Goal: Information Seeking & Learning: Find specific fact

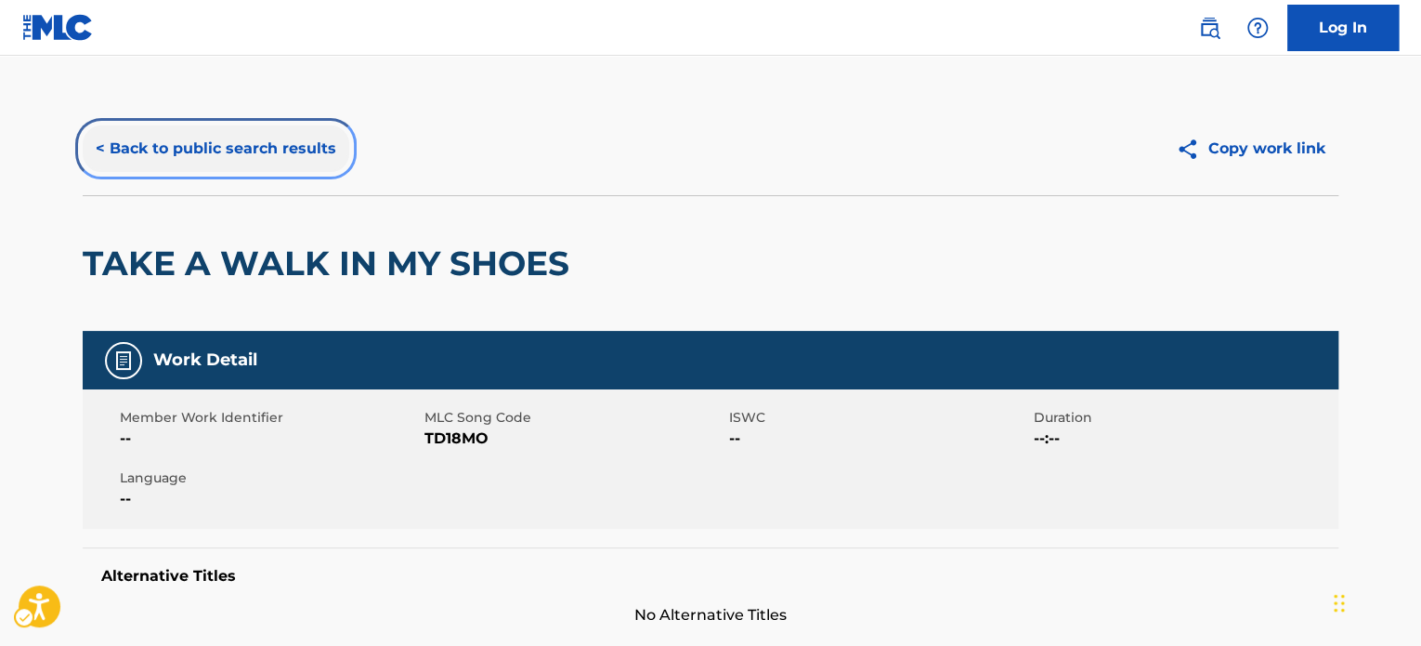
click at [238, 141] on button "< Back to public search results" at bounding box center [216, 148] width 267 height 46
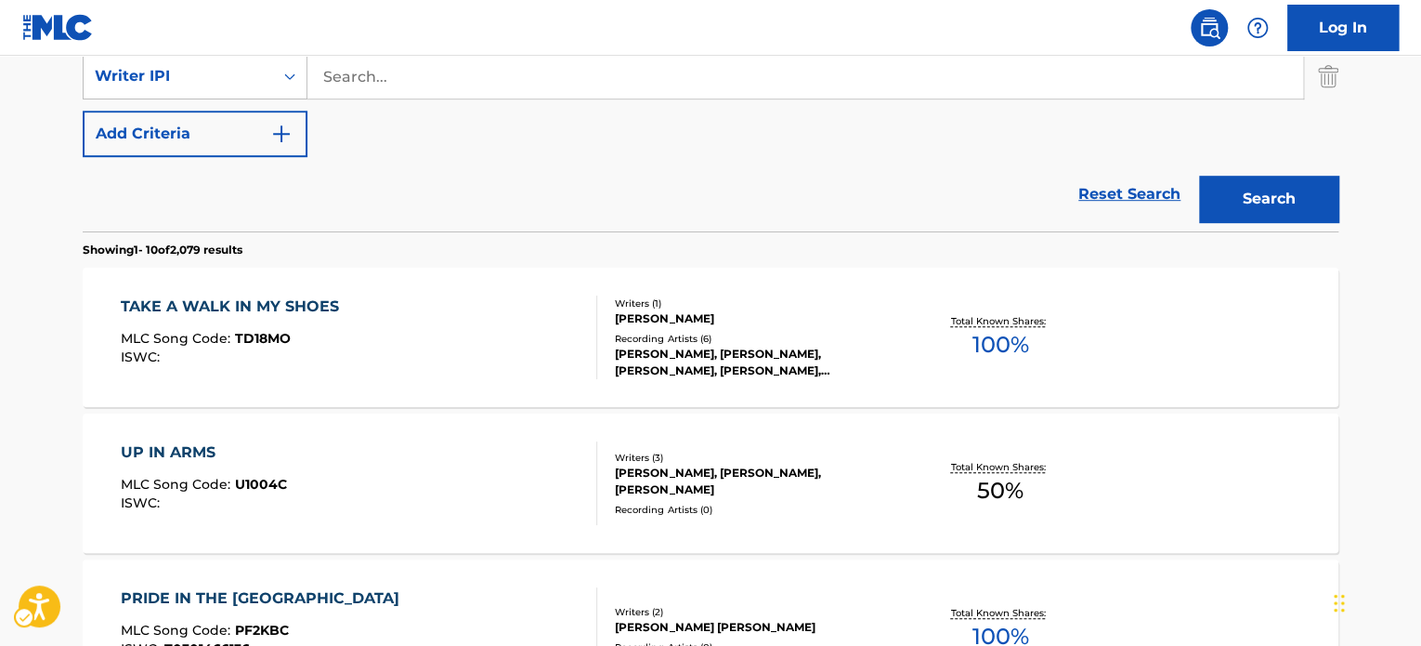
scroll to position [266, 0]
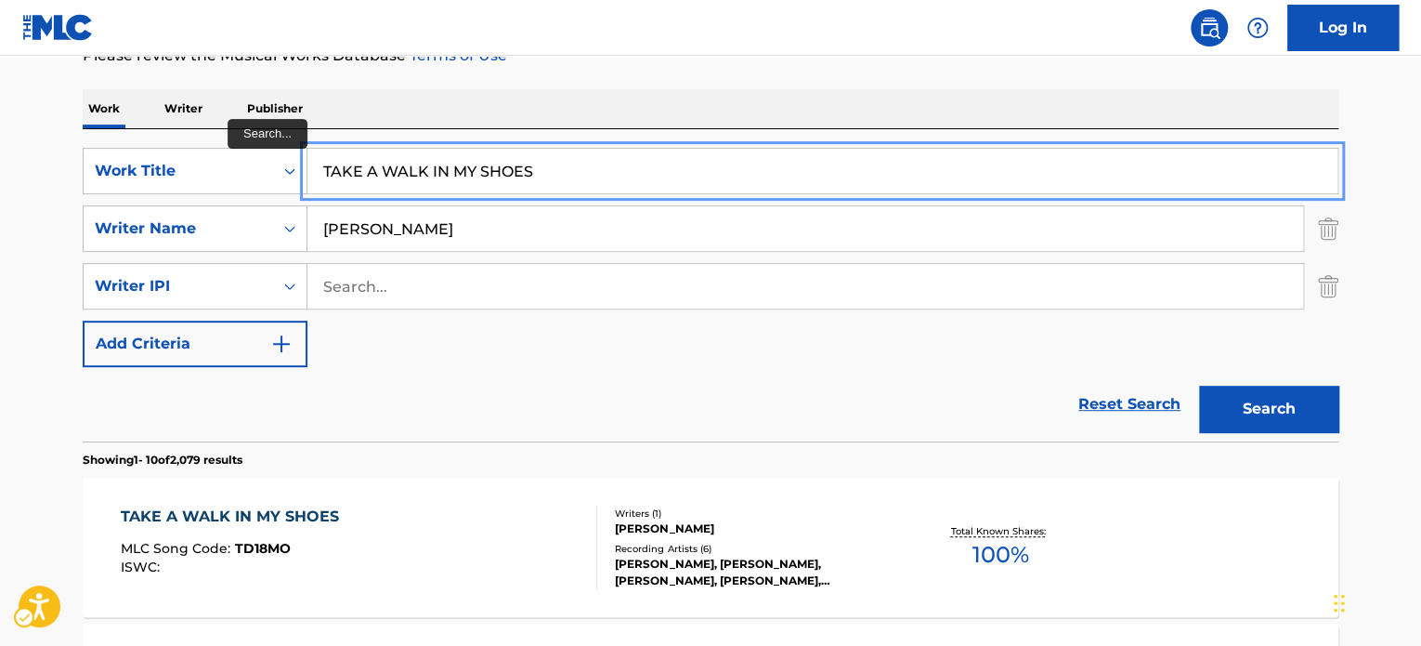
paste input "Yo Toy Loco Remix"
type input "Yo Toy Loco Remix"
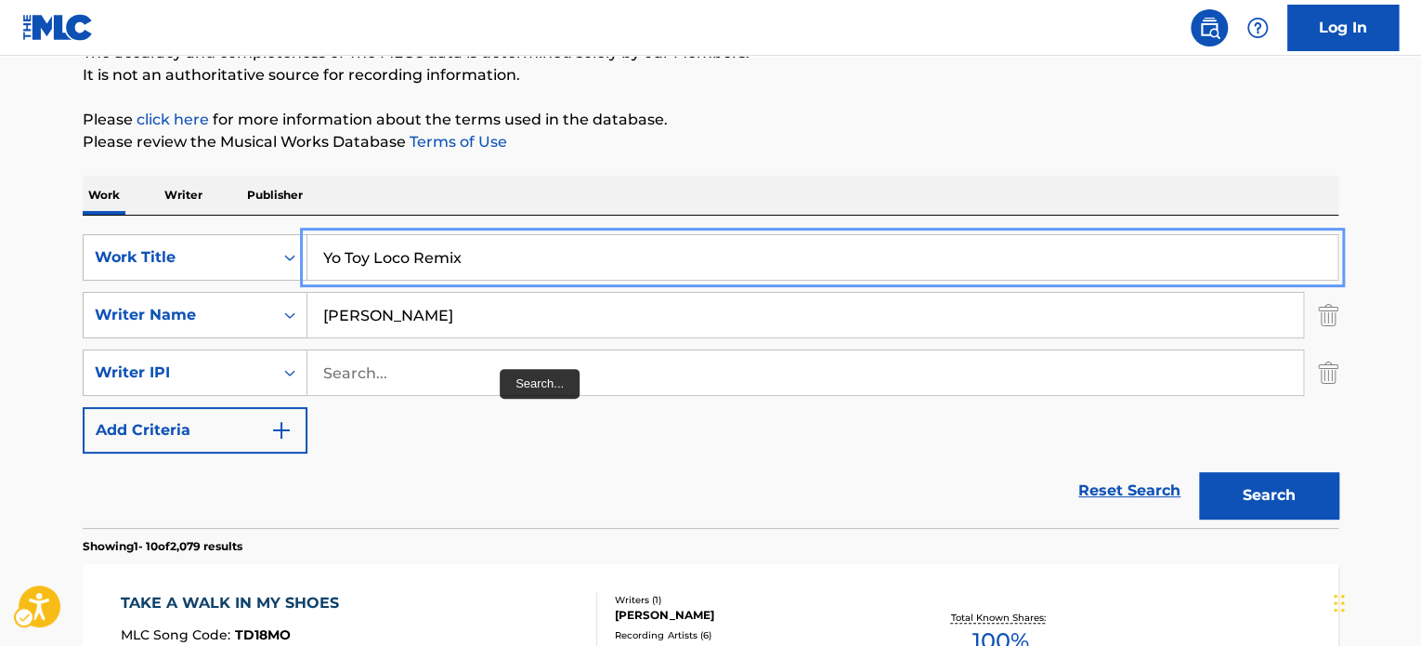
scroll to position [173, 0]
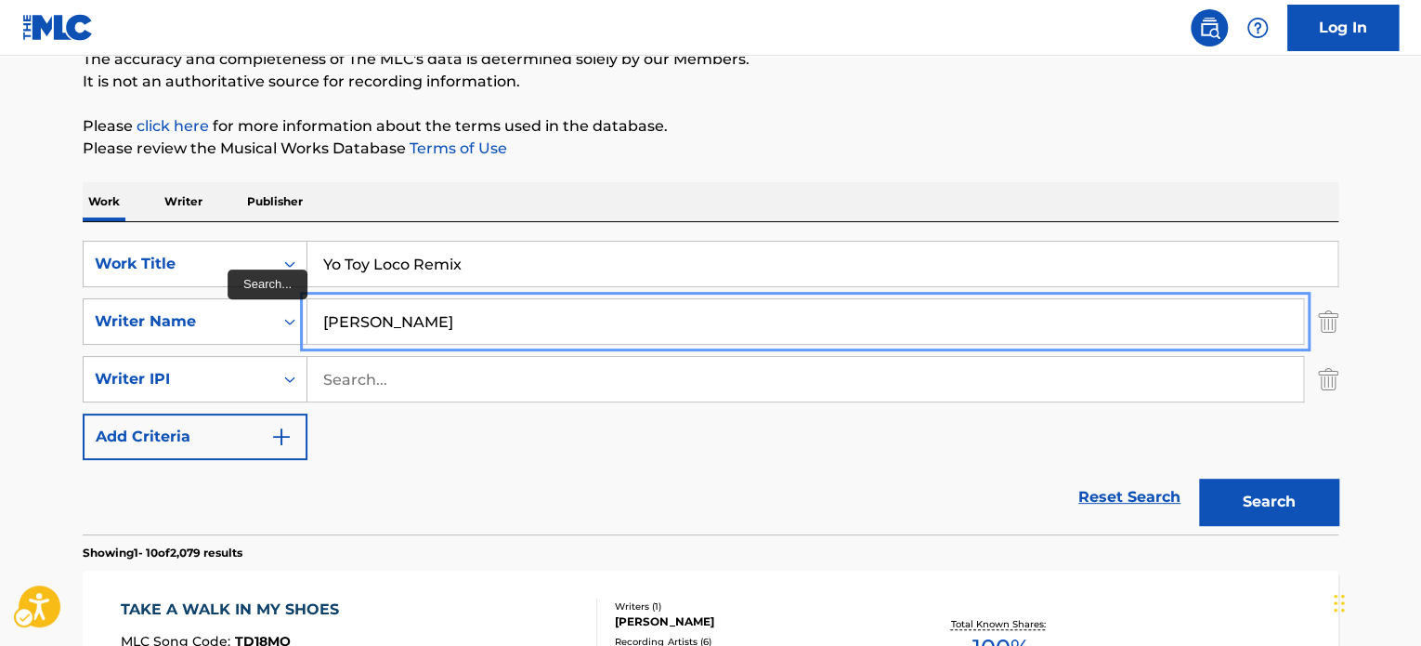
click at [517, 308] on input "[PERSON_NAME]" at bounding box center [806, 321] width 996 height 45
type input "NOVA"
click at [1199, 478] on button "Search" at bounding box center [1268, 501] width 139 height 46
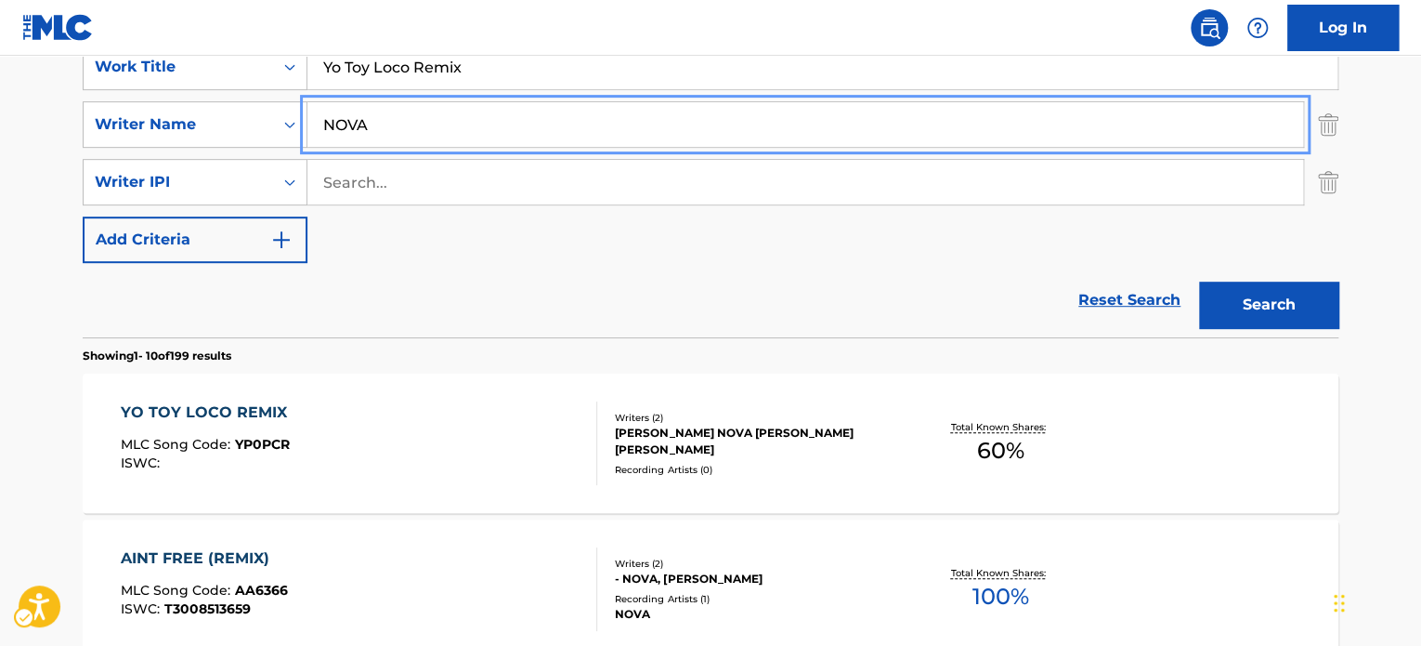
scroll to position [372, 0]
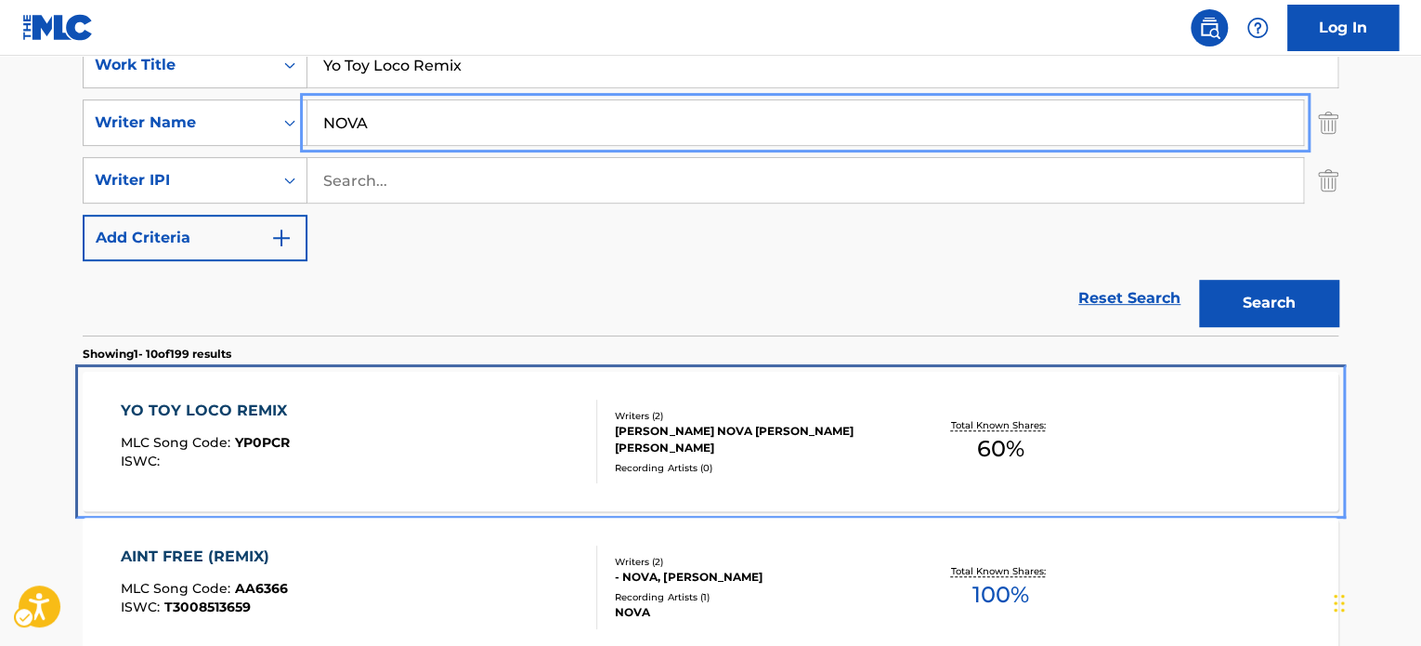
click at [609, 442] on div "Writers ( 2 ) [PERSON_NAME] NOVA [PERSON_NAME] [PERSON_NAME][DEMOGRAPHIC_DATA] …" at bounding box center [746, 442] width 298 height 66
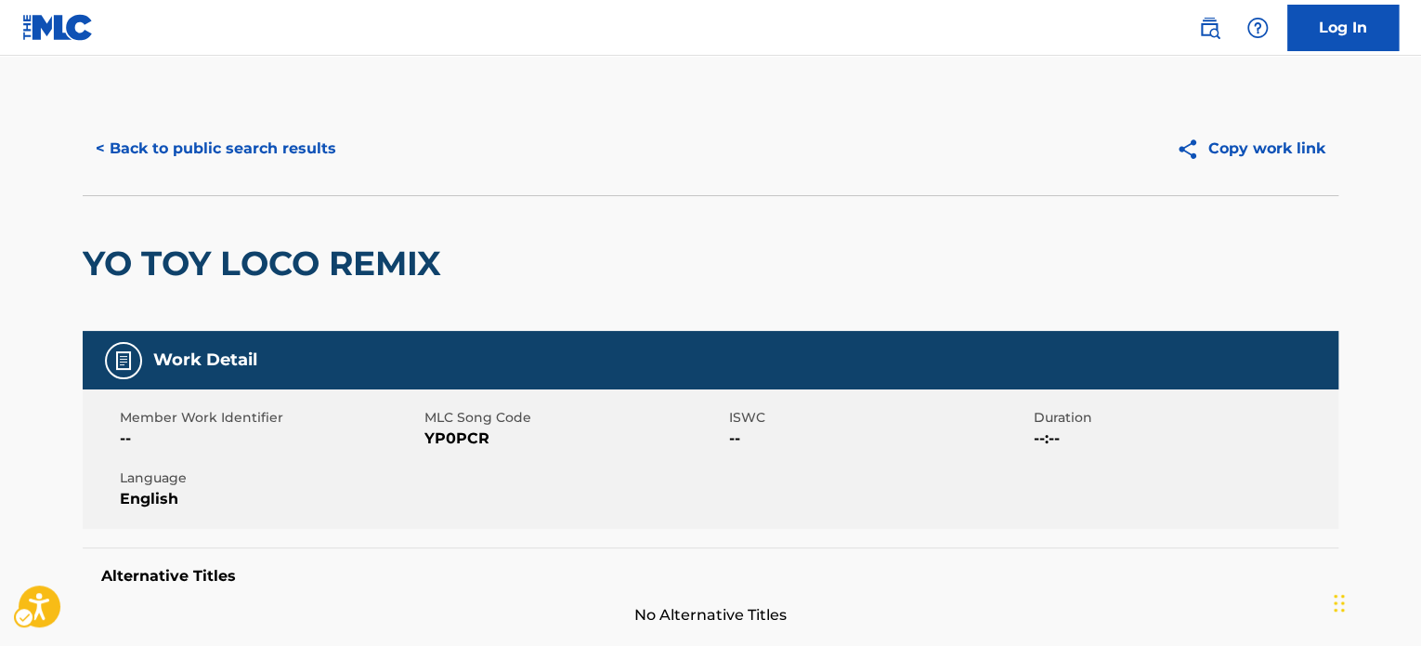
click at [766, 226] on div "YO TOY LOCO REMIX" at bounding box center [711, 263] width 1256 height 136
click at [685, 234] on div "YO TOY LOCO REMIX" at bounding box center [711, 263] width 1256 height 136
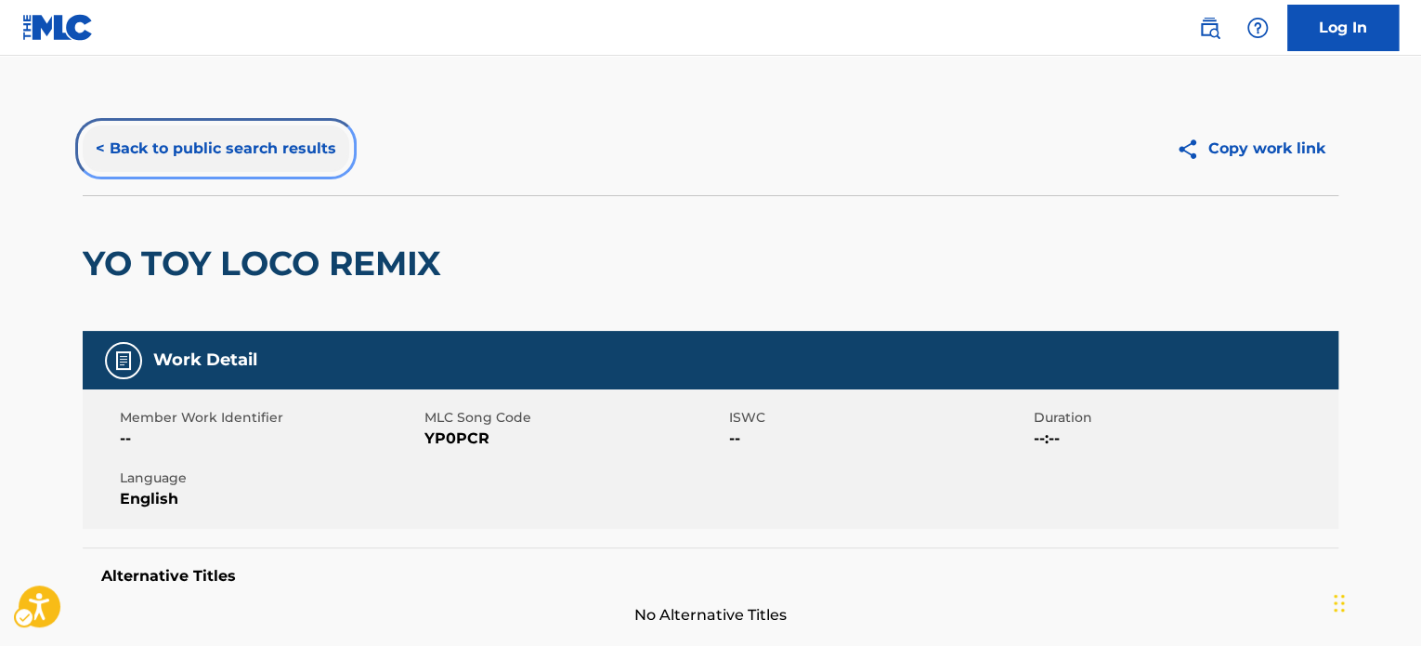
click at [197, 139] on button "< Back to public search results" at bounding box center [216, 148] width 267 height 46
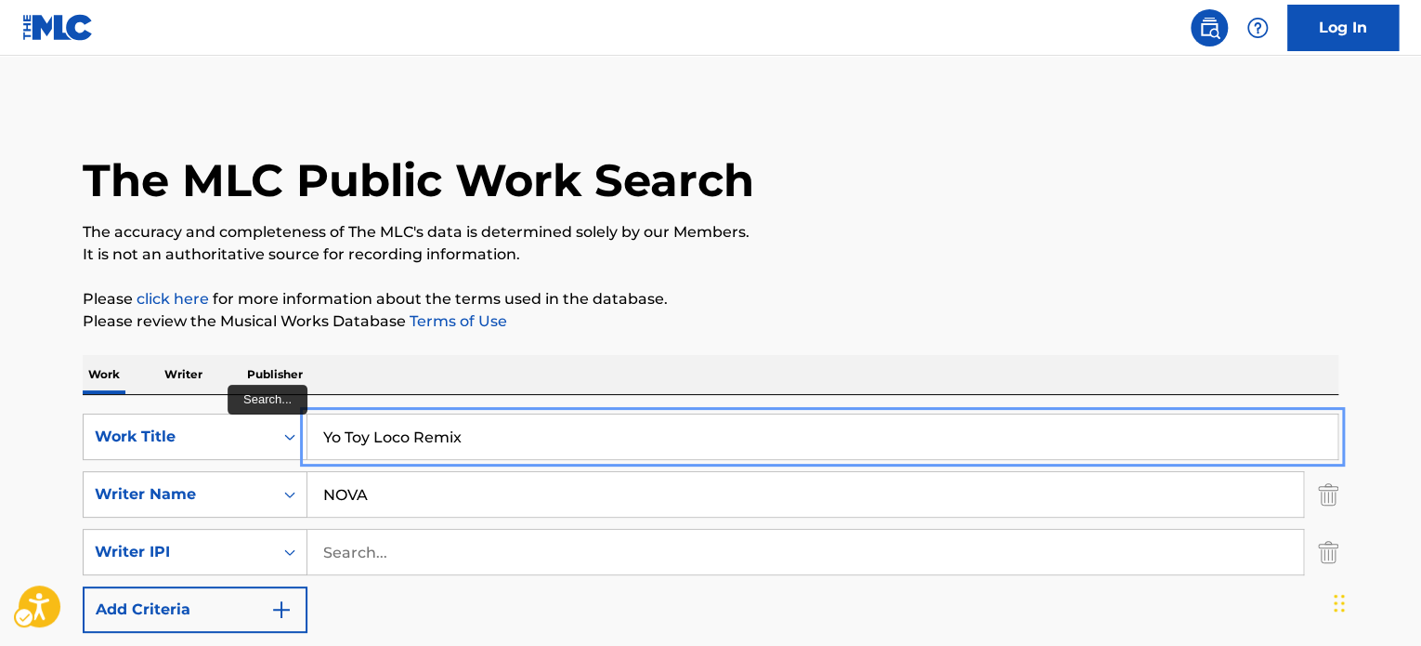
paste input "Freestyle 42 temp 3"
type input "Freestyle 42 temp 3"
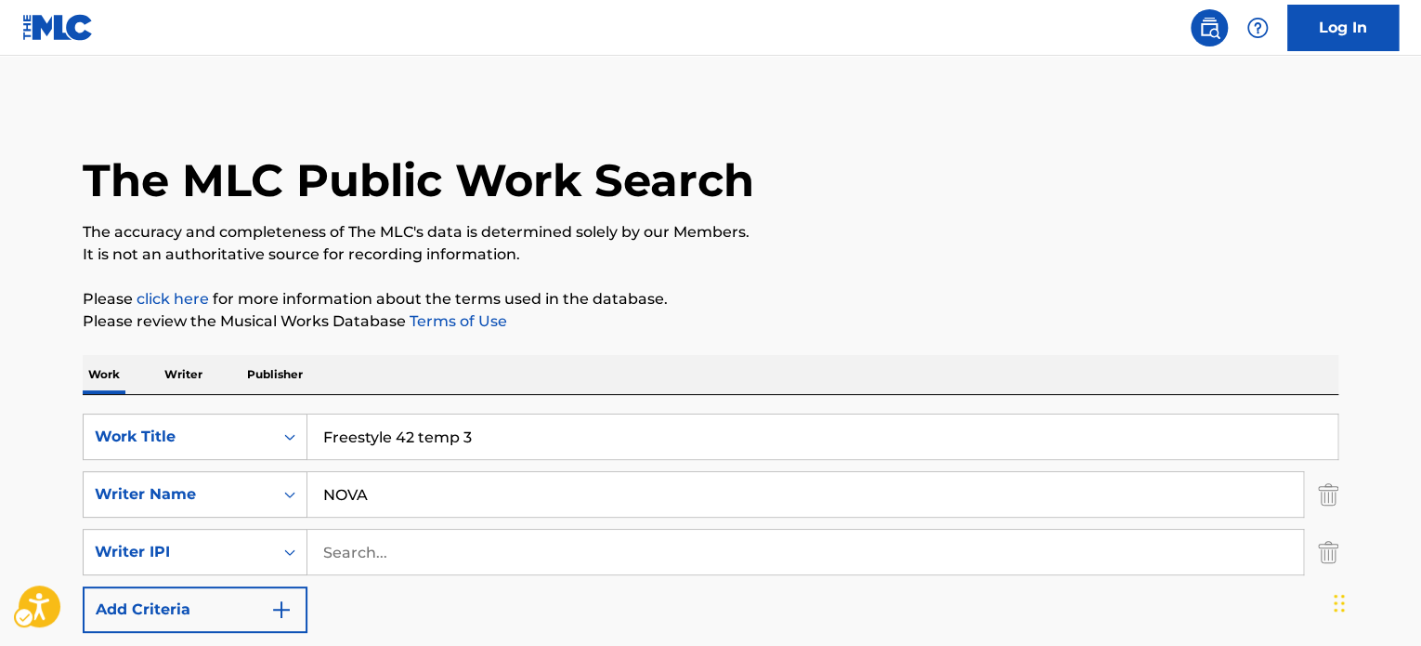
drag, startPoint x: 661, startPoint y: 344, endPoint x: 634, endPoint y: 388, distance: 52.6
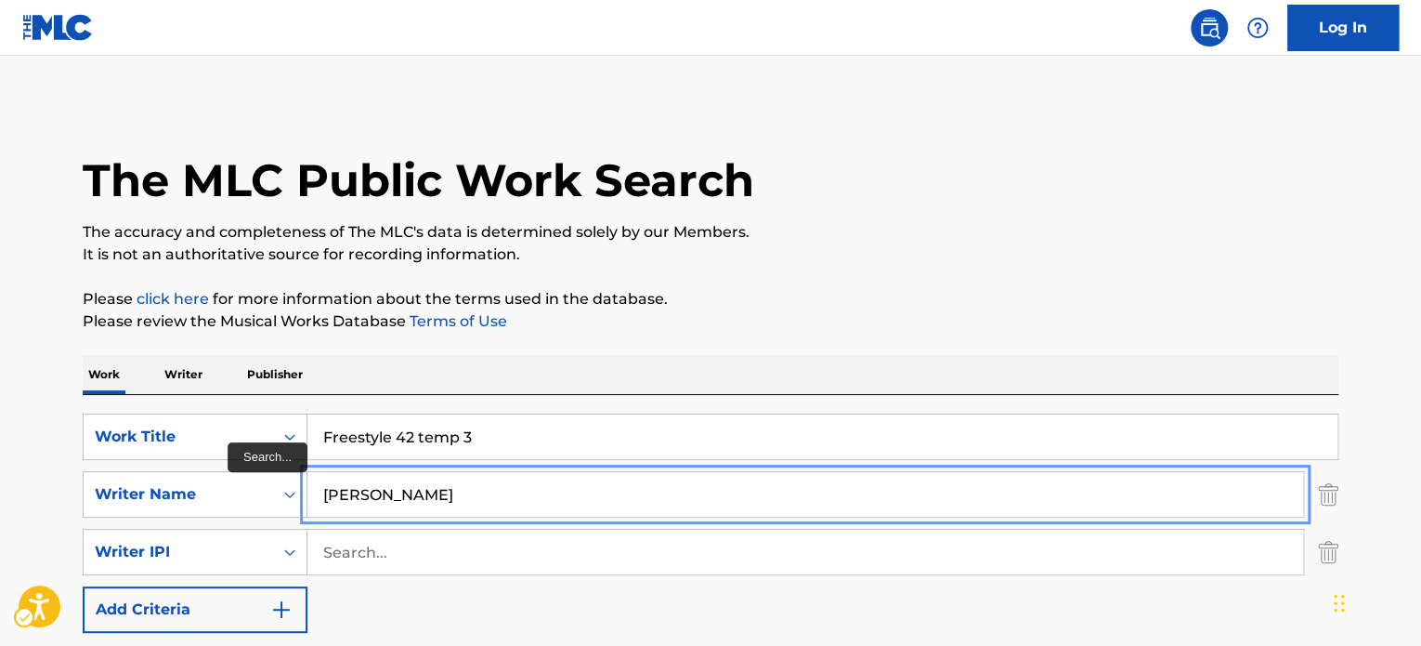
type input "[PERSON_NAME]"
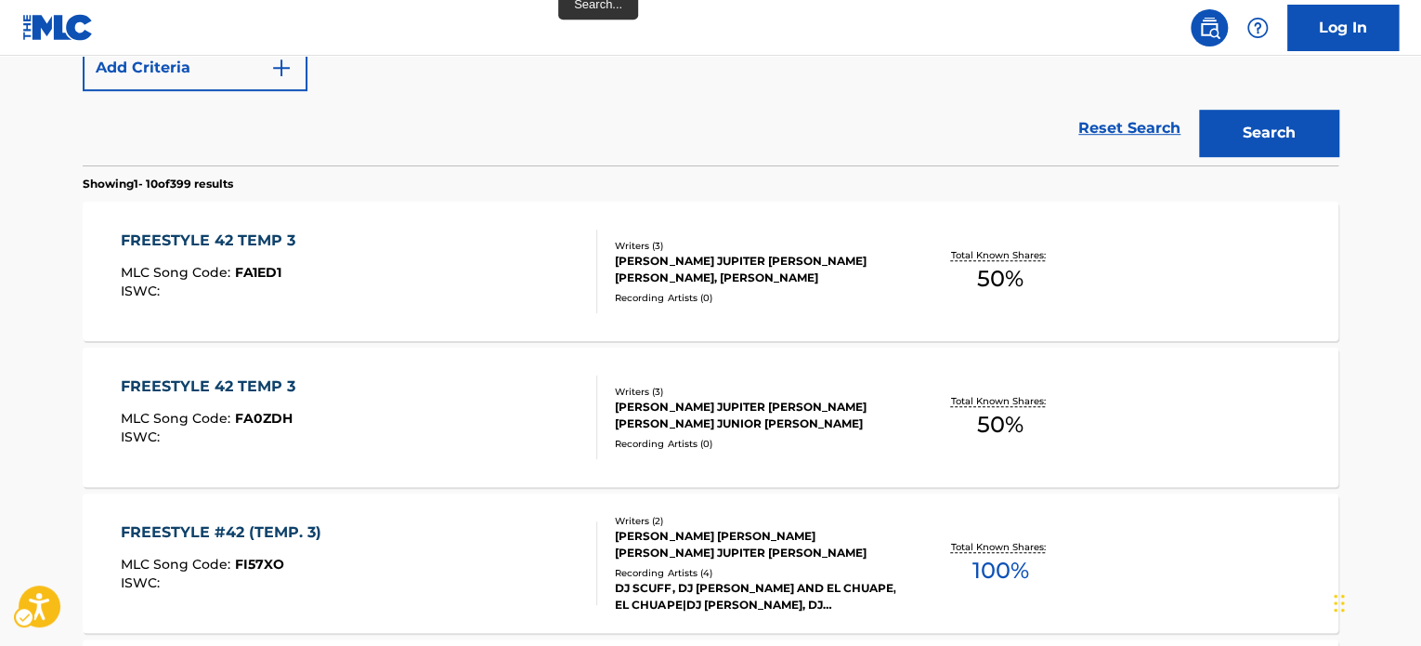
scroll to position [557, 0]
